Goal: Task Accomplishment & Management: Manage account settings

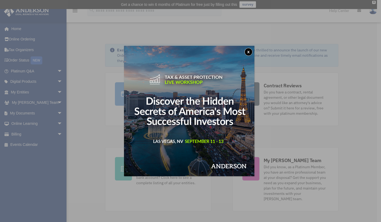
click at [248, 52] on button "x" at bounding box center [248, 52] width 8 height 8
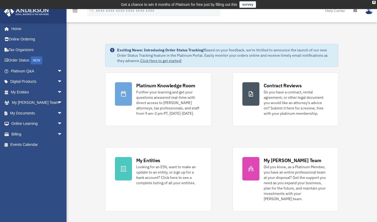
click at [27, 112] on link "My Documents arrow_drop_down" at bounding box center [37, 113] width 67 height 11
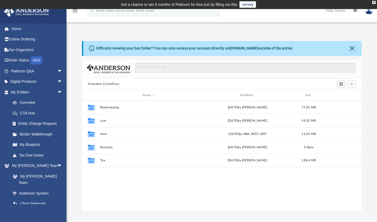
scroll to position [117, 275]
click at [108, 107] on button "Bookkeeping" at bounding box center [148, 107] width 97 height 3
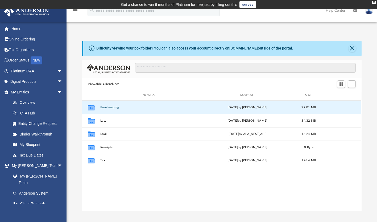
click at [108, 107] on button "Bookkeeping" at bounding box center [148, 107] width 97 height 3
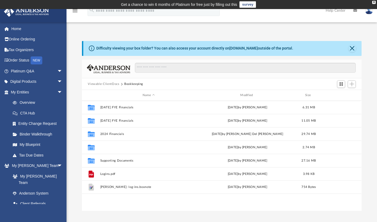
click at [107, 148] on button "2025 Financial" at bounding box center [148, 146] width 97 height 3
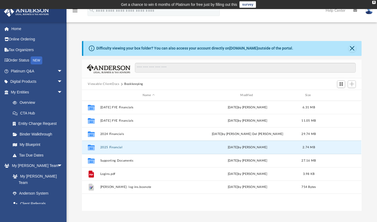
click at [107, 148] on button "2025 Financial" at bounding box center [148, 146] width 97 height 3
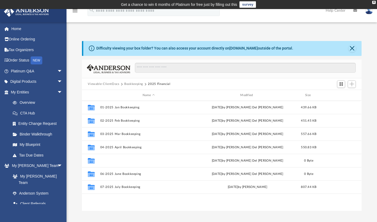
click at [120, 159] on button "05-2025 May Bookkeeping" at bounding box center [148, 160] width 97 height 3
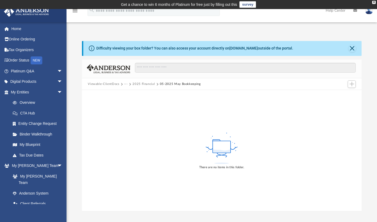
click at [142, 82] on button "2025 Financial" at bounding box center [143, 84] width 22 height 5
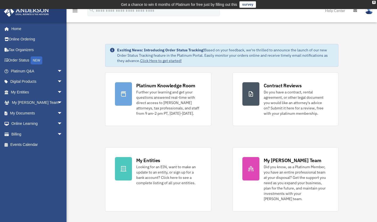
click at [57, 112] on span "arrow_drop_down" at bounding box center [62, 113] width 11 height 11
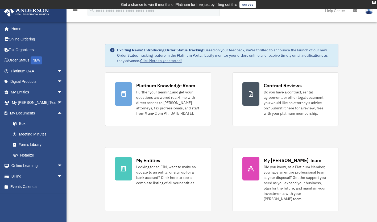
click at [20, 122] on link "Box" at bounding box center [38, 123] width 63 height 11
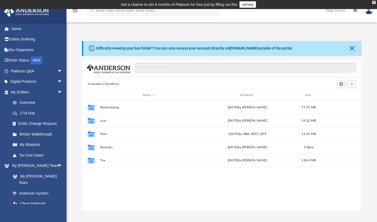
scroll to position [117, 275]
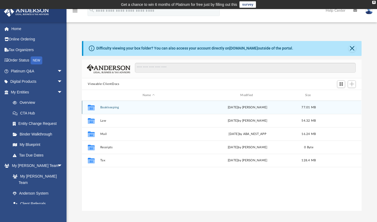
click at [110, 103] on div "Collaborated Folder Bookkeeping Sun Aug 31 2025 by Heidi McBroom 77.01 MB" at bounding box center [221, 107] width 279 height 13
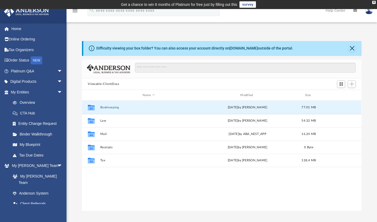
click at [106, 106] on button "Bookkeeping" at bounding box center [148, 107] width 97 height 3
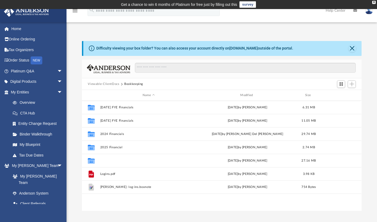
click at [116, 160] on button "Supporting Documents" at bounding box center [148, 160] width 97 height 3
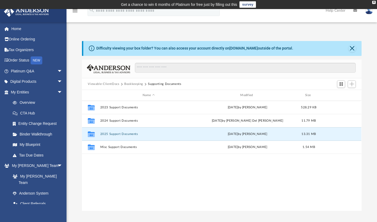
click at [116, 133] on button "2025 Support Documents" at bounding box center [148, 133] width 97 height 3
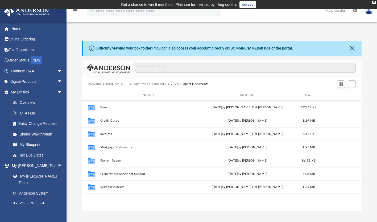
click at [152, 84] on button "Supporting Documents" at bounding box center [148, 84] width 33 height 5
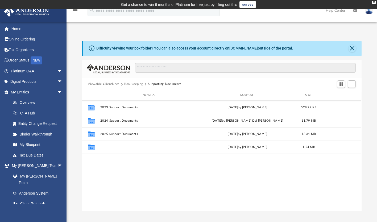
click at [118, 148] on button "Misc Support Documents" at bounding box center [148, 146] width 97 height 3
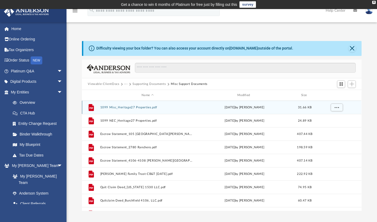
scroll to position [23, 0]
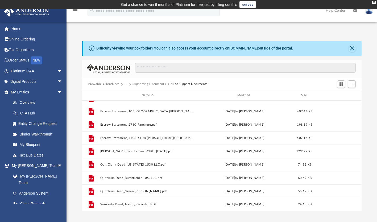
click at [155, 83] on button "Supporting Documents" at bounding box center [148, 84] width 33 height 5
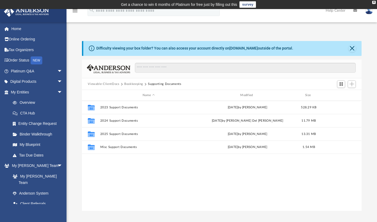
click at [132, 84] on button "Bookkeeping" at bounding box center [133, 84] width 19 height 5
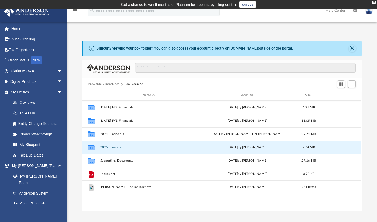
click at [113, 145] on button "2025 Financial" at bounding box center [148, 146] width 97 height 3
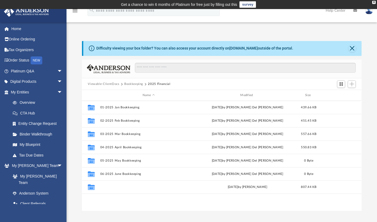
click at [112, 185] on button "07-2025 July Bookkeeping" at bounding box center [148, 186] width 97 height 3
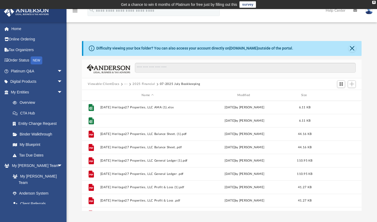
click at [127, 119] on button "2025.07.31 Heritage27 Properties, LLC AMA .xlsx" at bounding box center [147, 120] width 95 height 3
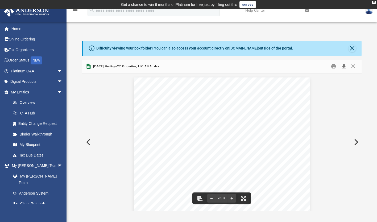
click at [344, 64] on button "Download" at bounding box center [344, 66] width 10 height 8
click at [57, 91] on span "arrow_drop_down" at bounding box center [62, 92] width 11 height 11
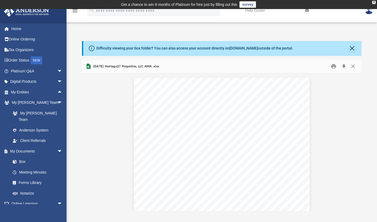
click at [21, 156] on link "Box" at bounding box center [36, 161] width 58 height 11
click at [352, 49] on button "Close" at bounding box center [351, 48] width 7 height 7
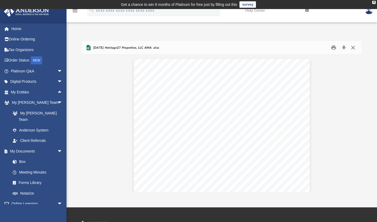
click at [354, 47] on button "Close" at bounding box center [353, 48] width 10 height 8
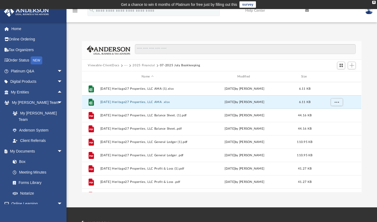
click at [141, 65] on button "2025 Financial" at bounding box center [143, 65] width 22 height 5
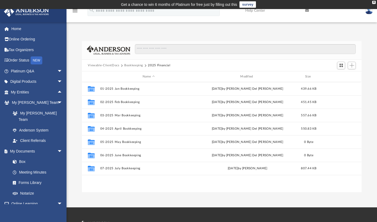
click at [138, 63] on button "Bookkeeping" at bounding box center [133, 65] width 19 height 5
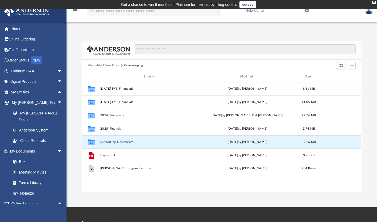
click at [106, 141] on button "Supporting Documents" at bounding box center [148, 141] width 97 height 3
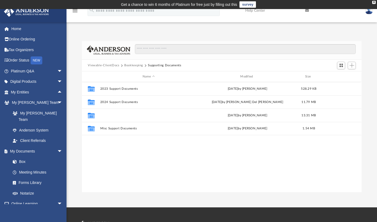
click at [110, 115] on button "2025 Support Documents" at bounding box center [148, 115] width 97 height 3
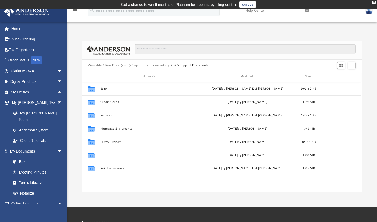
click at [115, 155] on button "Property Management Support" at bounding box center [148, 154] width 97 height 3
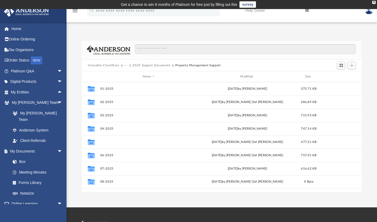
click at [108, 141] on button "05-2025" at bounding box center [148, 141] width 97 height 3
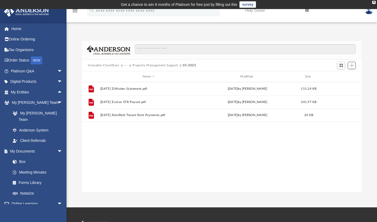
click at [352, 66] on span "Add" at bounding box center [351, 65] width 5 height 5
click at [342, 75] on li "Upload" at bounding box center [344, 76] width 17 height 6
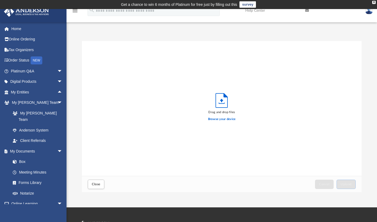
scroll to position [131, 275]
click at [221, 119] on label "Browse your device" at bounding box center [222, 119] width 28 height 5
click at [0, 0] on input "Browse your device" at bounding box center [0, 0] width 0 height 0
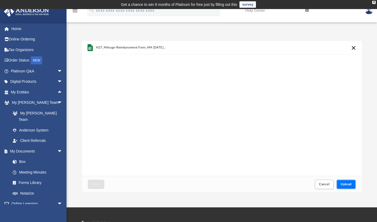
click at [345, 184] on span "Upload" at bounding box center [345, 183] width 11 height 3
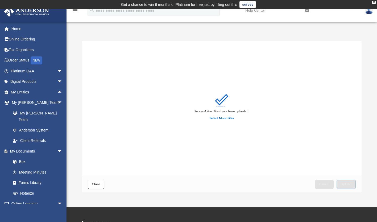
click at [94, 185] on span "Close" at bounding box center [96, 183] width 9 height 3
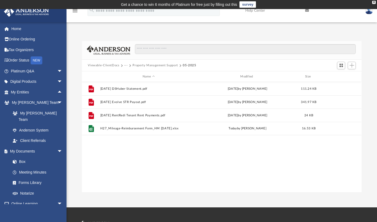
click at [23, 157] on link "Box" at bounding box center [36, 161] width 58 height 11
click at [142, 66] on button "Property Management Support" at bounding box center [154, 65] width 45 height 5
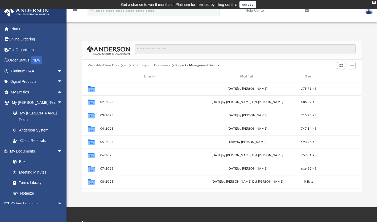
click at [106, 89] on button "01-2025" at bounding box center [148, 88] width 97 height 3
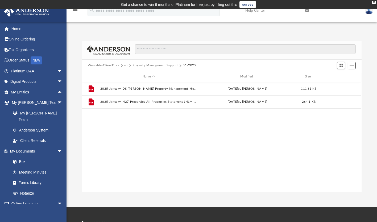
click at [351, 66] on span "Add" at bounding box center [351, 65] width 5 height 5
click at [340, 78] on li "Upload" at bounding box center [344, 76] width 17 height 6
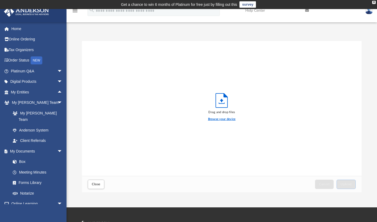
click at [212, 119] on label "Browse your device" at bounding box center [222, 119] width 28 height 5
click at [0, 0] on input "Browse your device" at bounding box center [0, 0] width 0 height 0
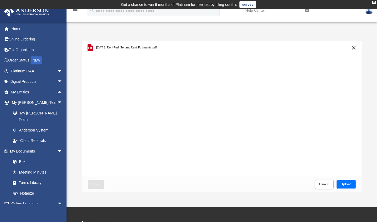
click at [345, 183] on span "Upload" at bounding box center [345, 183] width 11 height 3
click at [167, 112] on div "2025.01.31 RentRedi Tenant Rent Payments.pdf Something went wrong with the uplo…" at bounding box center [221, 108] width 279 height 135
click at [345, 184] on span "Upload" at bounding box center [345, 183] width 11 height 3
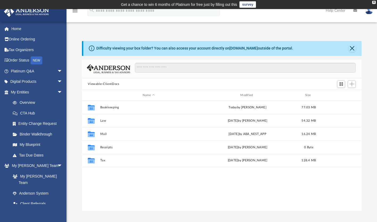
scroll to position [117, 275]
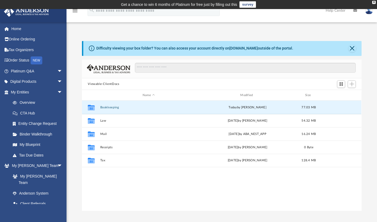
click at [107, 107] on button "Bookkeeping" at bounding box center [148, 107] width 97 height 3
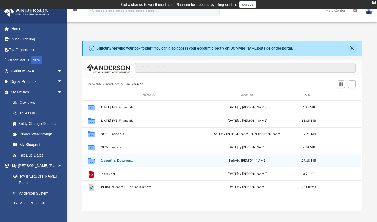
click at [112, 163] on div "Collaborated Folder Supporting Documents [DATE] by [PERSON_NAME] 27.18 MB" at bounding box center [221, 160] width 279 height 13
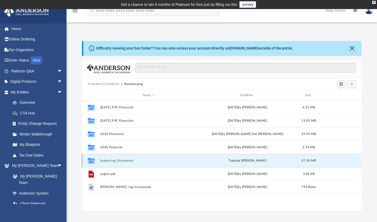
click at [113, 158] on div "Collaborated Folder Supporting Documents [DATE] by [PERSON_NAME] 27.18 MB" at bounding box center [221, 160] width 279 height 13
drag, startPoint x: 113, startPoint y: 158, endPoint x: 91, endPoint y: 160, distance: 21.6
click at [91, 160] on icon "grid" at bounding box center [91, 161] width 7 height 4
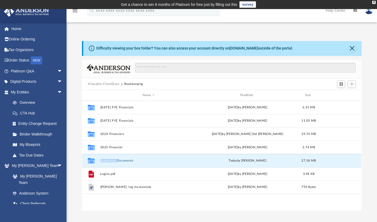
drag, startPoint x: 91, startPoint y: 160, endPoint x: 101, endPoint y: 161, distance: 9.1
click at [101, 161] on button "Supporting Documents" at bounding box center [148, 160] width 97 height 3
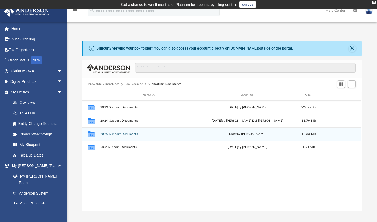
drag, startPoint x: 101, startPoint y: 161, endPoint x: 98, endPoint y: 133, distance: 28.0
click at [98, 133] on div "Collaborated Folder 2025 Support Documents [DATE] by [PERSON_NAME] 13.33 MB" at bounding box center [221, 133] width 279 height 13
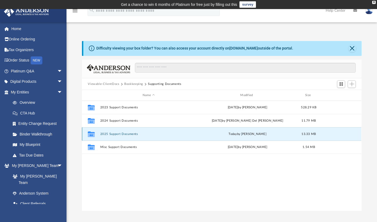
drag, startPoint x: 98, startPoint y: 133, endPoint x: 94, endPoint y: 133, distance: 4.3
click at [94, 133] on icon "grid" at bounding box center [91, 135] width 7 height 4
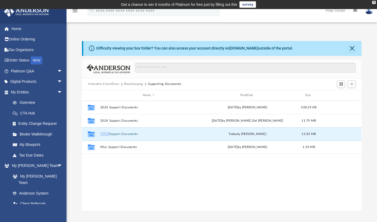
drag, startPoint x: 94, startPoint y: 133, endPoint x: 125, endPoint y: 133, distance: 31.4
click at [125, 133] on button "2025 Support Documents" at bounding box center [148, 133] width 97 height 3
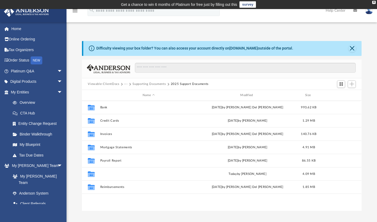
click at [122, 173] on button "Property Management Support" at bounding box center [148, 173] width 97 height 3
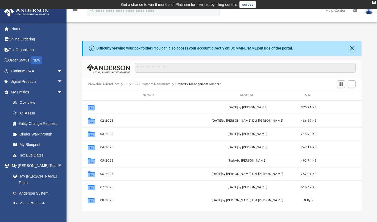
click at [106, 109] on button "01-2025" at bounding box center [148, 107] width 97 height 3
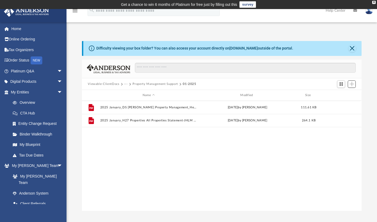
click at [349, 81] on button "Add" at bounding box center [352, 83] width 8 height 7
click at [340, 95] on li "Upload" at bounding box center [344, 95] width 17 height 6
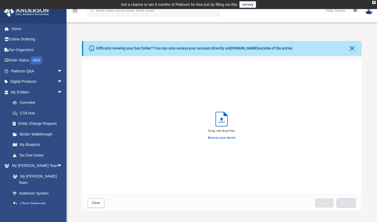
scroll to position [131, 275]
click at [222, 136] on label "Browse your device" at bounding box center [222, 137] width 28 height 5
click at [0, 0] on input "Browse your device" at bounding box center [0, 0] width 0 height 0
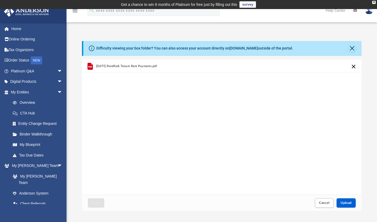
scroll to position [14, 0]
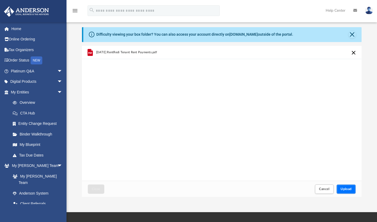
click at [343, 185] on button "Upload" at bounding box center [345, 188] width 19 height 9
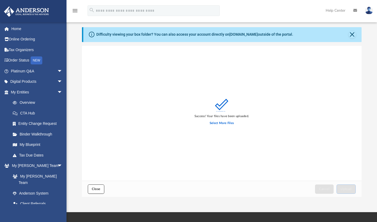
click at [93, 189] on span "Close" at bounding box center [96, 188] width 9 height 3
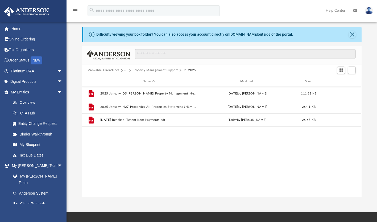
click at [165, 68] on button "Property Management Support" at bounding box center [154, 70] width 45 height 5
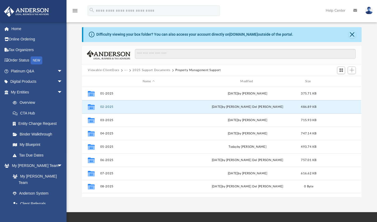
click at [108, 105] on button "02-2025" at bounding box center [148, 106] width 97 height 3
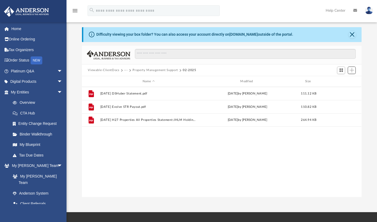
click at [350, 70] on span "Add" at bounding box center [351, 70] width 5 height 5
click at [340, 80] on li "Upload" at bounding box center [344, 81] width 17 height 6
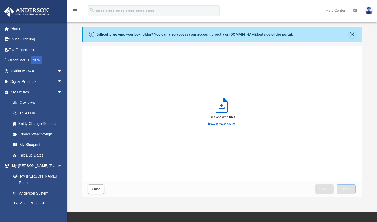
scroll to position [131, 275]
click at [230, 125] on label "Browse your device" at bounding box center [222, 124] width 28 height 5
click at [0, 0] on input "Browse your device" at bounding box center [0, 0] width 0 height 0
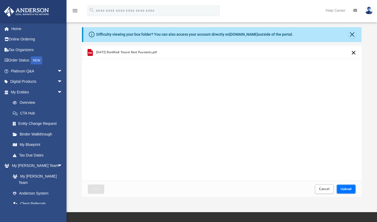
click at [345, 187] on span "Upload" at bounding box center [345, 188] width 11 height 3
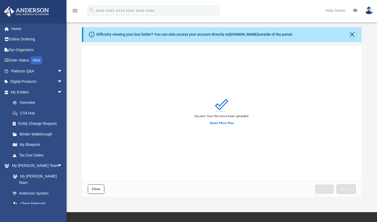
click at [100, 189] on span "Close" at bounding box center [96, 188] width 9 height 3
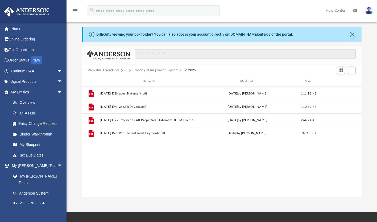
click at [148, 70] on button "Property Management Support" at bounding box center [154, 70] width 45 height 5
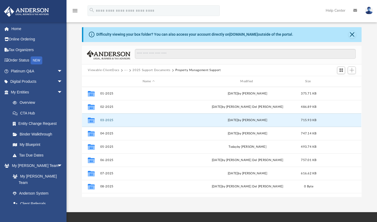
click at [107, 119] on button "03-2025" at bounding box center [148, 119] width 97 height 3
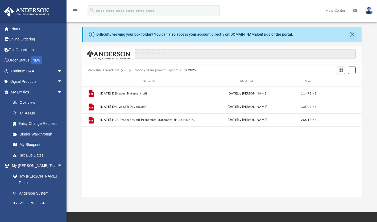
click at [352, 68] on span "Add" at bounding box center [351, 70] width 5 height 5
click at [342, 81] on li "Upload" at bounding box center [344, 81] width 17 height 6
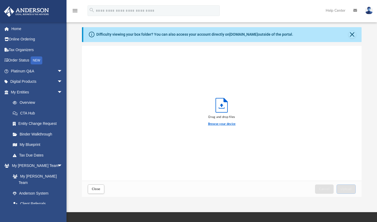
click at [223, 122] on label "Browse your device" at bounding box center [222, 124] width 28 height 5
click at [0, 0] on input "Browse your device" at bounding box center [0, 0] width 0 height 0
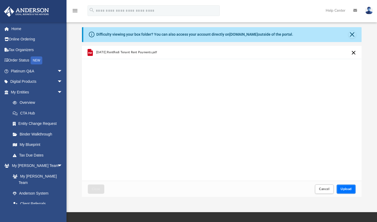
click at [348, 187] on button "Upload" at bounding box center [345, 188] width 19 height 9
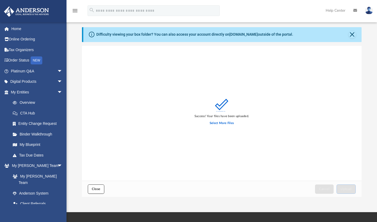
click at [96, 190] on span "Close" at bounding box center [96, 188] width 9 height 3
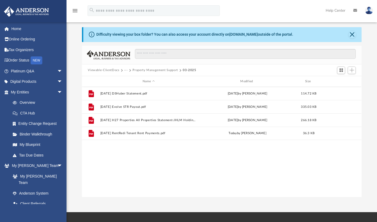
click at [153, 70] on button "Property Management Support" at bounding box center [154, 70] width 45 height 5
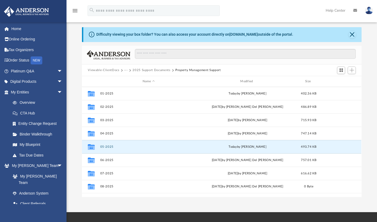
click at [104, 145] on button "05-2025" at bounding box center [148, 146] width 97 height 3
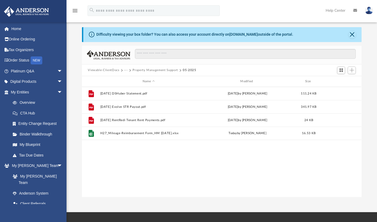
click at [157, 70] on button "Property Management Support" at bounding box center [154, 70] width 45 height 5
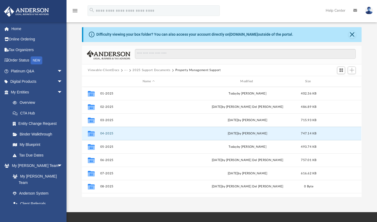
click at [107, 133] on button "04-2025" at bounding box center [148, 133] width 97 height 3
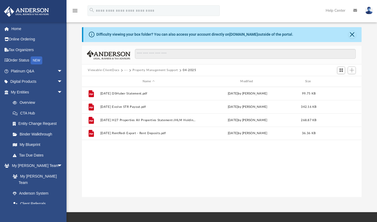
click at [159, 69] on button "Property Management Support" at bounding box center [154, 70] width 45 height 5
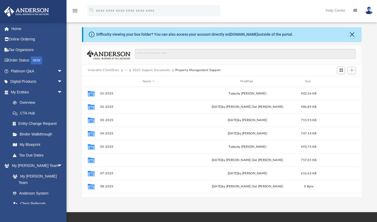
click at [107, 160] on button "06-2025" at bounding box center [148, 159] width 97 height 3
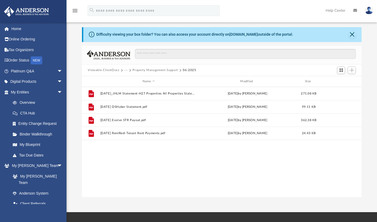
click at [146, 68] on button "Property Management Support" at bounding box center [154, 70] width 45 height 5
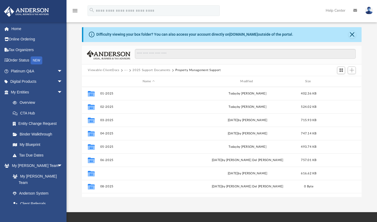
click at [107, 173] on button "07-2025" at bounding box center [148, 173] width 97 height 3
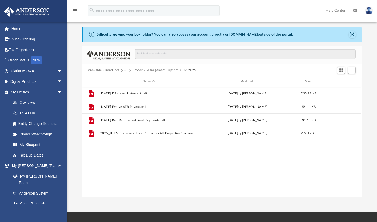
click at [162, 69] on button "Property Management Support" at bounding box center [154, 70] width 45 height 5
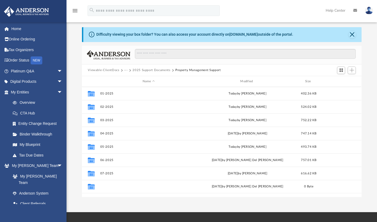
click at [106, 188] on button "08-2025" at bounding box center [148, 186] width 97 height 3
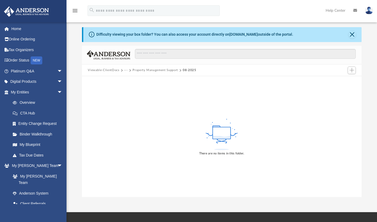
click at [141, 70] on button "Property Management Support" at bounding box center [154, 70] width 45 height 5
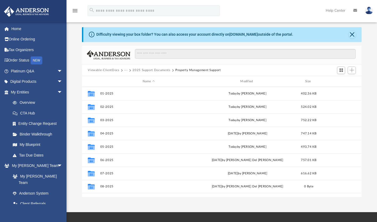
scroll to position [117, 275]
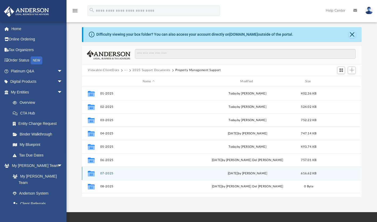
click at [106, 176] on div "Collaborated Folder 07-2025 [DATE] by [PERSON_NAME] 616.62 KB" at bounding box center [221, 173] width 279 height 13
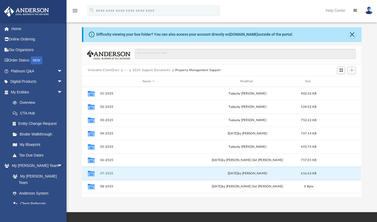
click at [109, 172] on button "07-2025" at bounding box center [148, 173] width 97 height 3
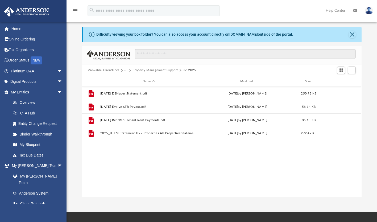
click at [92, 173] on div "File [DATE] DSHuber Statement.pdf [DATE] by [PERSON_NAME] 250.93 KB File [DATE]…" at bounding box center [221, 142] width 279 height 110
click at [352, 70] on span "Add" at bounding box center [351, 70] width 5 height 5
click at [339, 81] on li "Upload" at bounding box center [344, 81] width 17 height 6
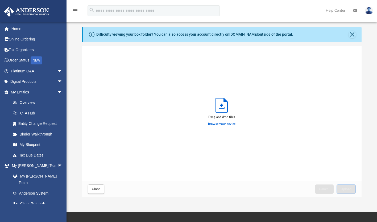
scroll to position [131, 275]
click at [224, 124] on label "Browse your device" at bounding box center [222, 124] width 28 height 5
click at [0, 0] on input "Browse your device" at bounding box center [0, 0] width 0 height 0
click at [215, 125] on label "Browse your device" at bounding box center [222, 124] width 28 height 5
click at [0, 0] on input "Browse your device" at bounding box center [0, 0] width 0 height 0
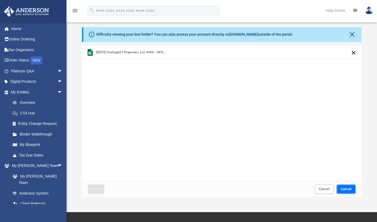
click at [343, 187] on button "Upload" at bounding box center [345, 188] width 19 height 9
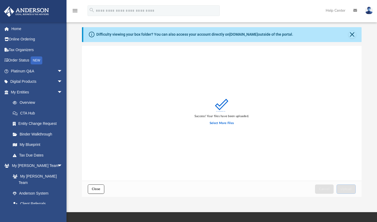
click at [94, 188] on span "Close" at bounding box center [96, 188] width 9 height 3
